Goal: Check status

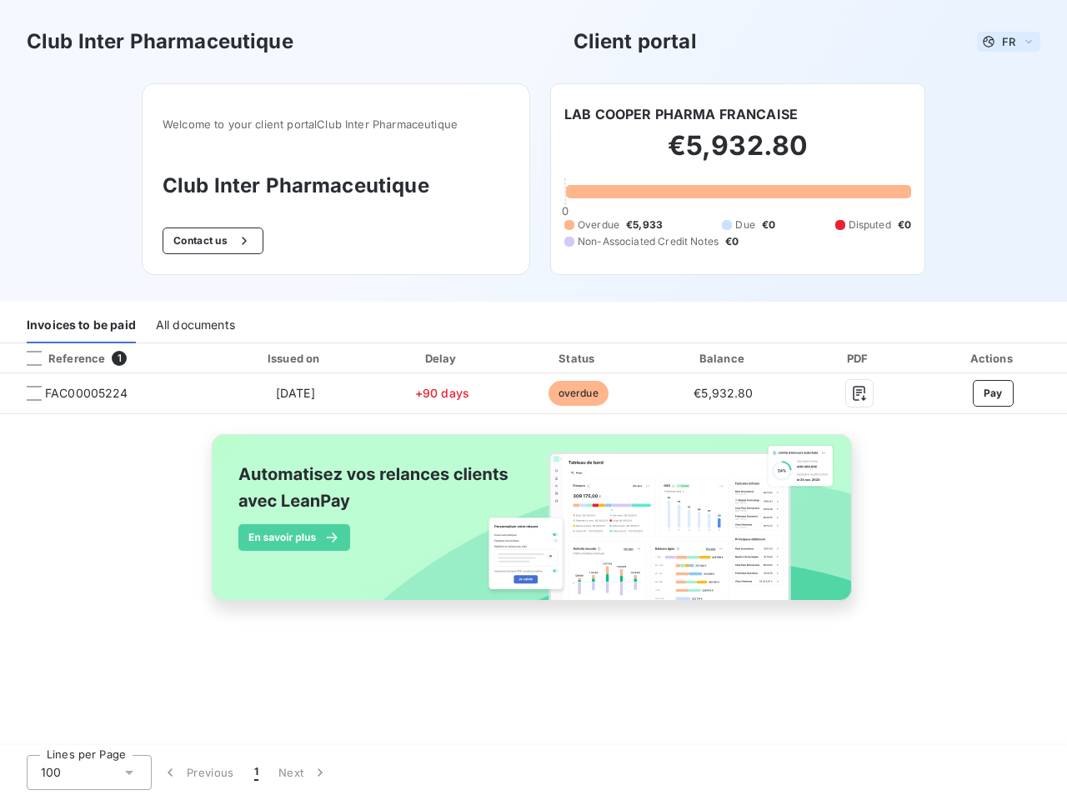
click at [1009, 42] on span "FR" at bounding box center [1008, 41] width 13 height 13
click at [211, 241] on button "Contact us" at bounding box center [213, 241] width 101 height 27
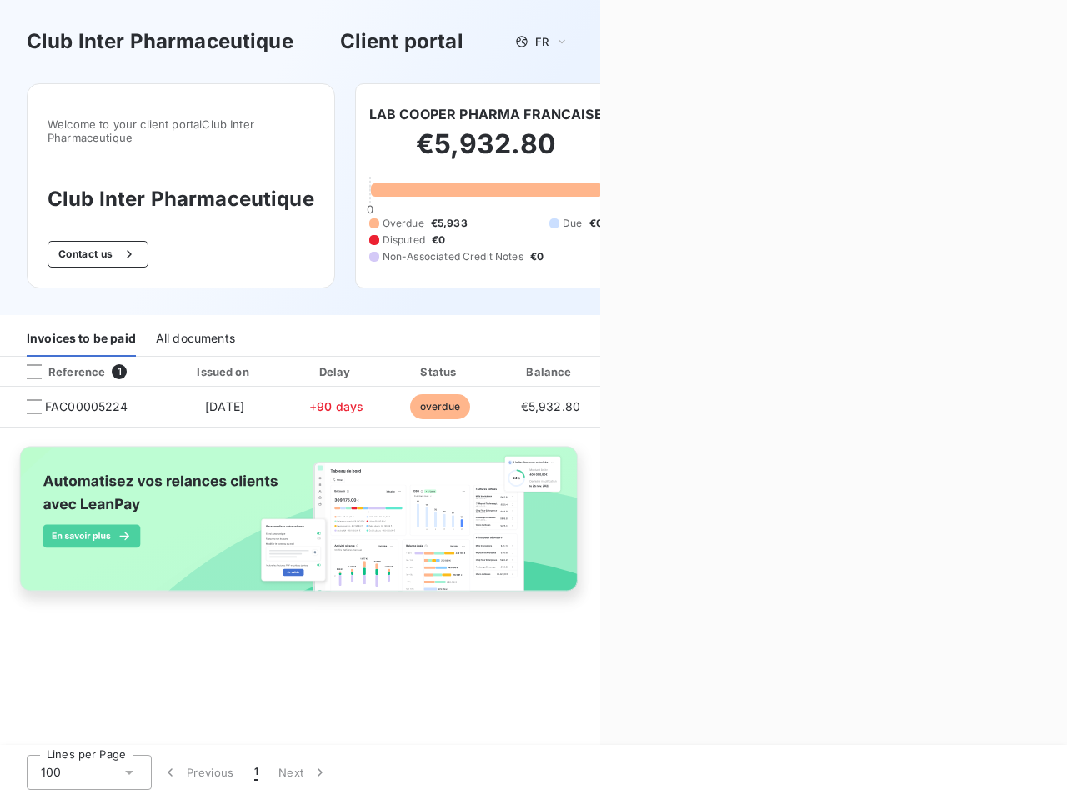
click at [681, 114] on div "Contact us Fill out the form below, and a member of our team will get back to y…" at bounding box center [833, 400] width 467 height 800
click at [81, 326] on div "Invoices to be paid" at bounding box center [81, 339] width 109 height 35
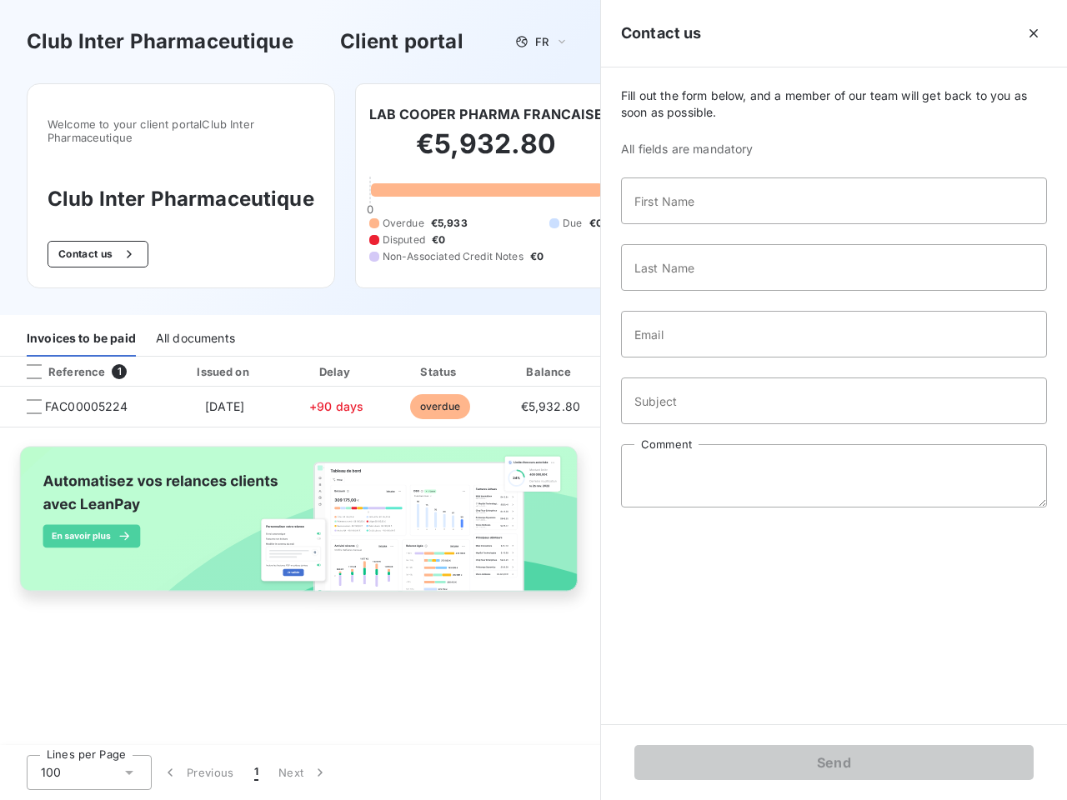
click at [194, 326] on div "All documents" at bounding box center [195, 339] width 79 height 35
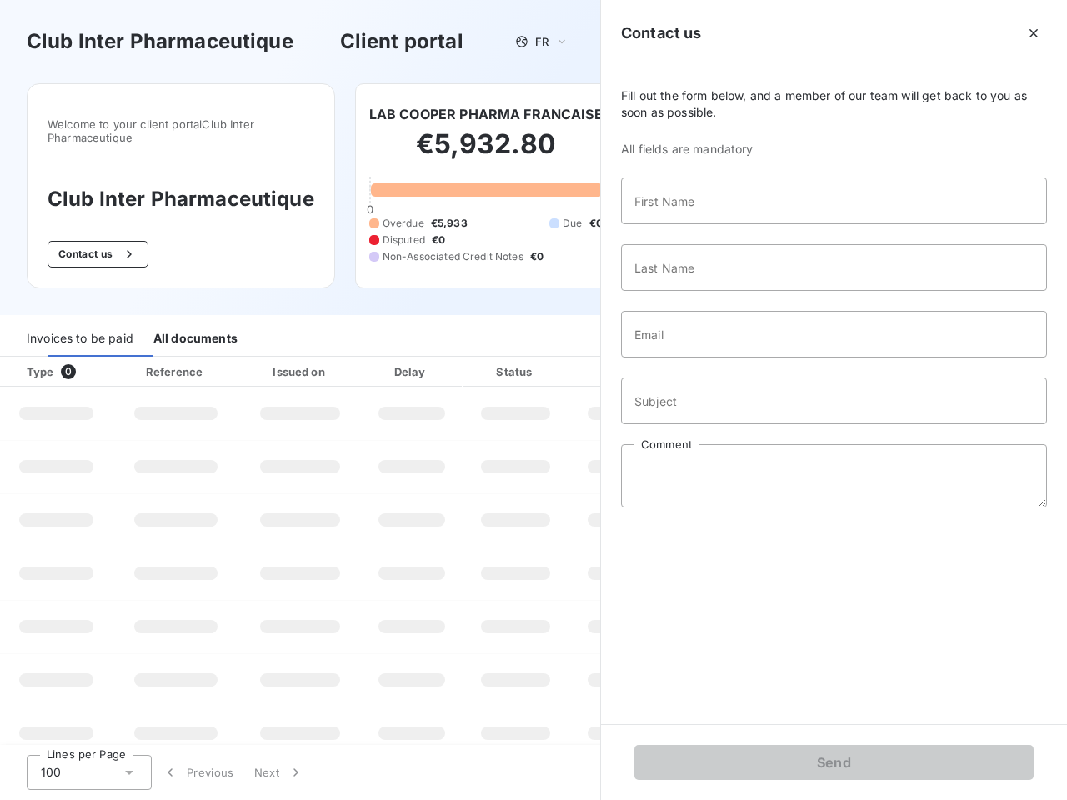
click at [107, 359] on th "Type 0" at bounding box center [56, 372] width 113 height 30
click at [34, 359] on th "Type 0" at bounding box center [56, 372] width 113 height 30
click at [294, 359] on th "Issued on" at bounding box center [300, 372] width 122 height 30
click at [442, 359] on th "Delay" at bounding box center [412, 372] width 102 height 30
click at [578, 359] on th "Amount" at bounding box center [625, 372] width 113 height 30
